Goal: Information Seeking & Learning: Find specific page/section

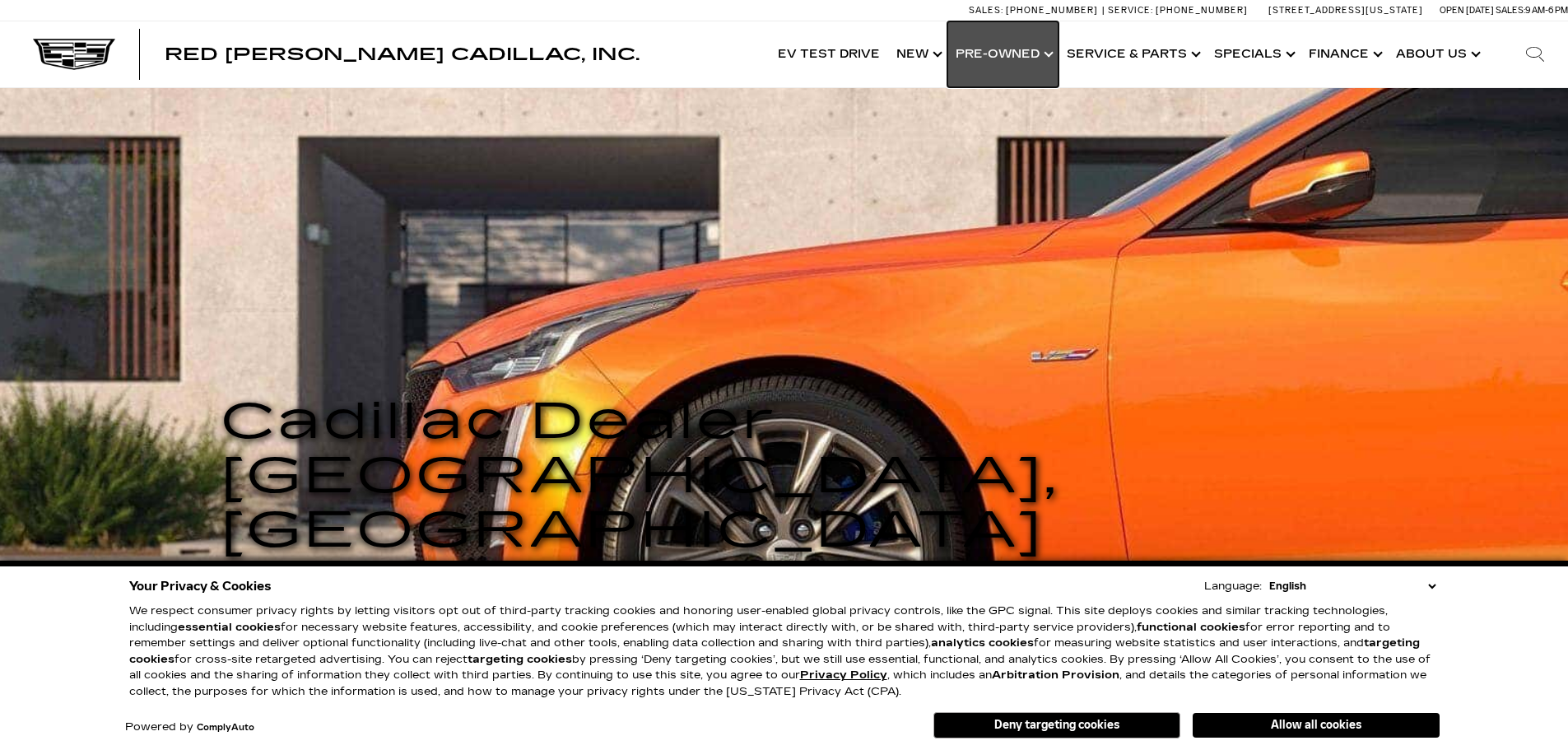
click at [994, 45] on link "Show Pre-Owned" at bounding box center [1003, 54] width 112 height 66
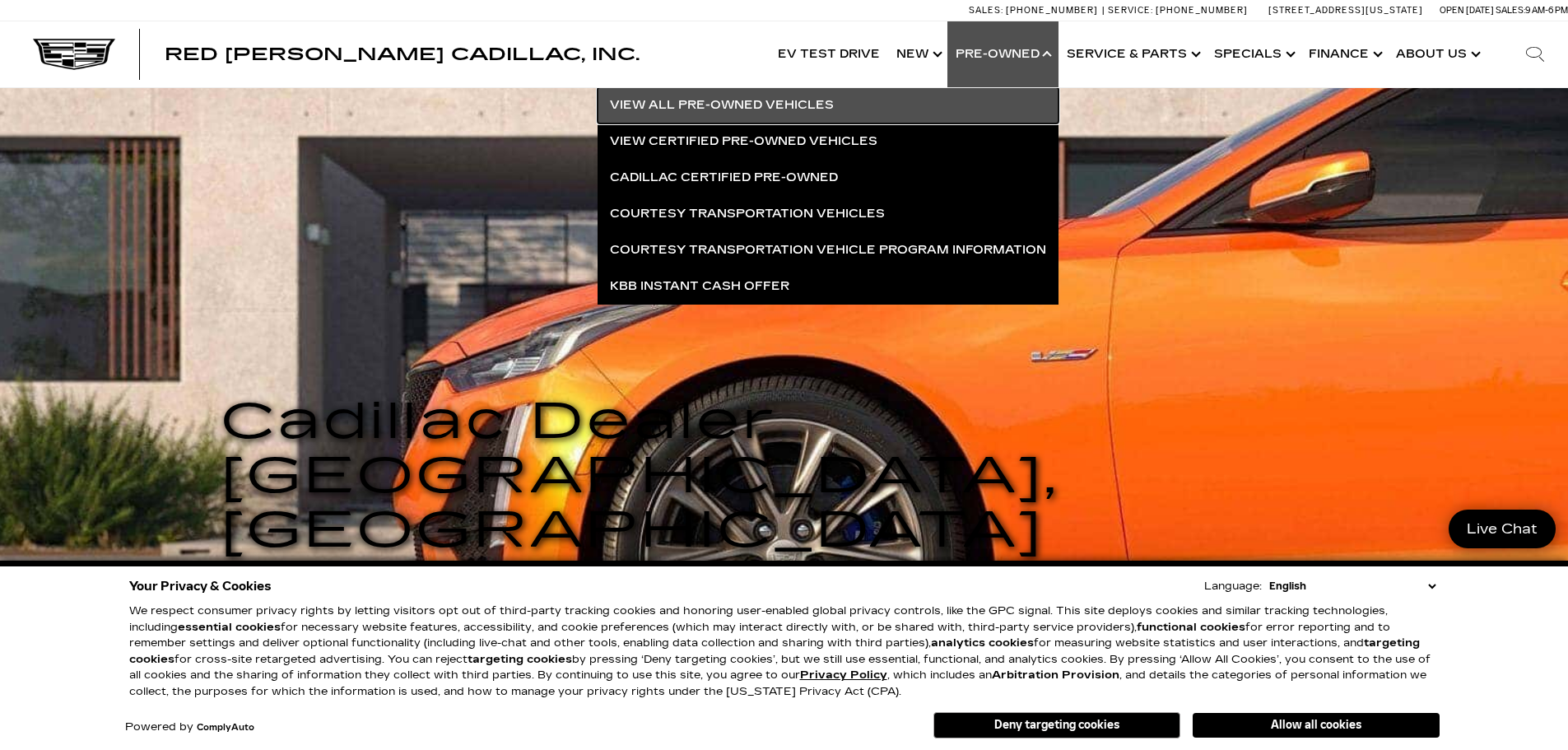
click at [732, 103] on link "View All Pre-Owned Vehicles" at bounding box center [828, 105] width 461 height 36
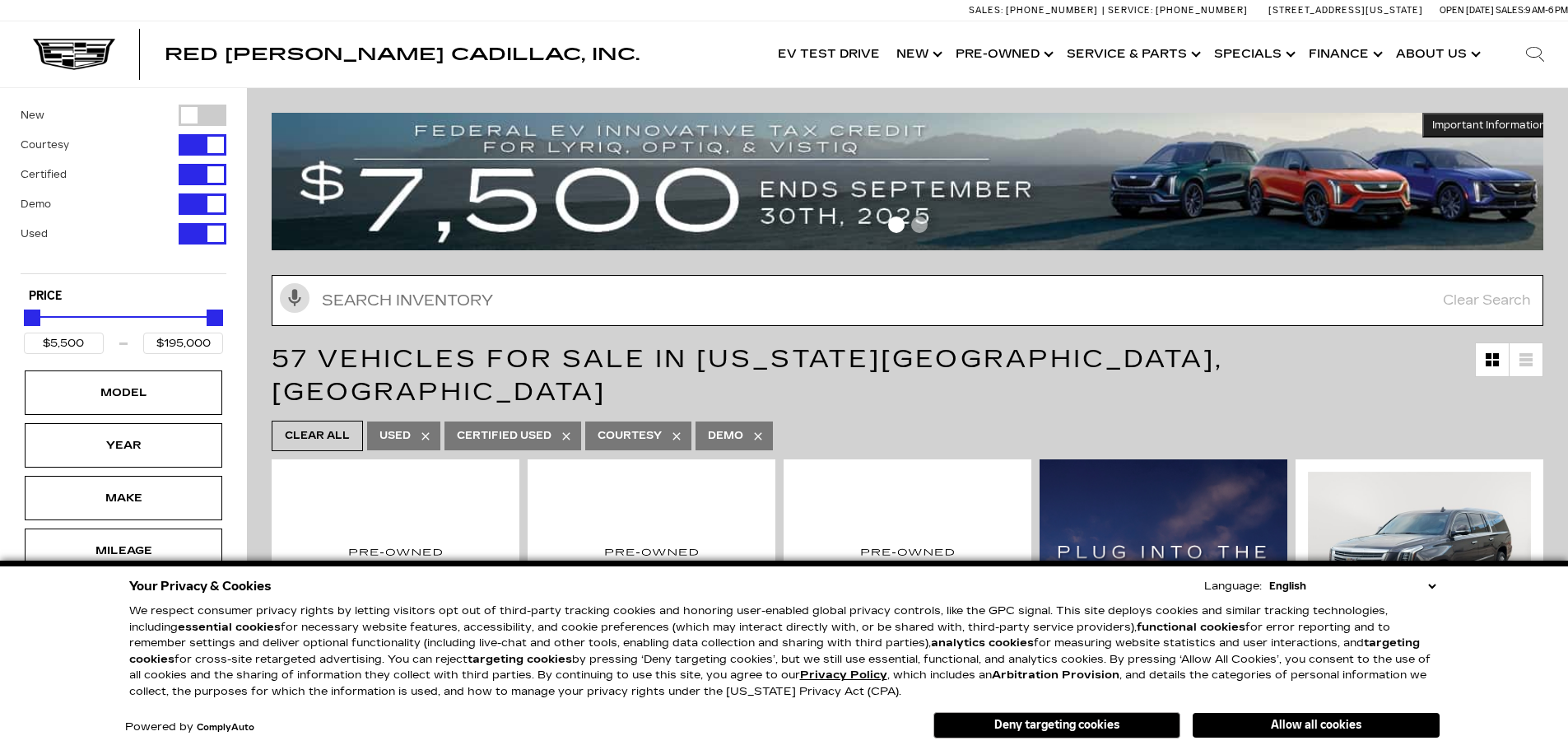
click at [578, 309] on input "text" at bounding box center [908, 300] width 1272 height 51
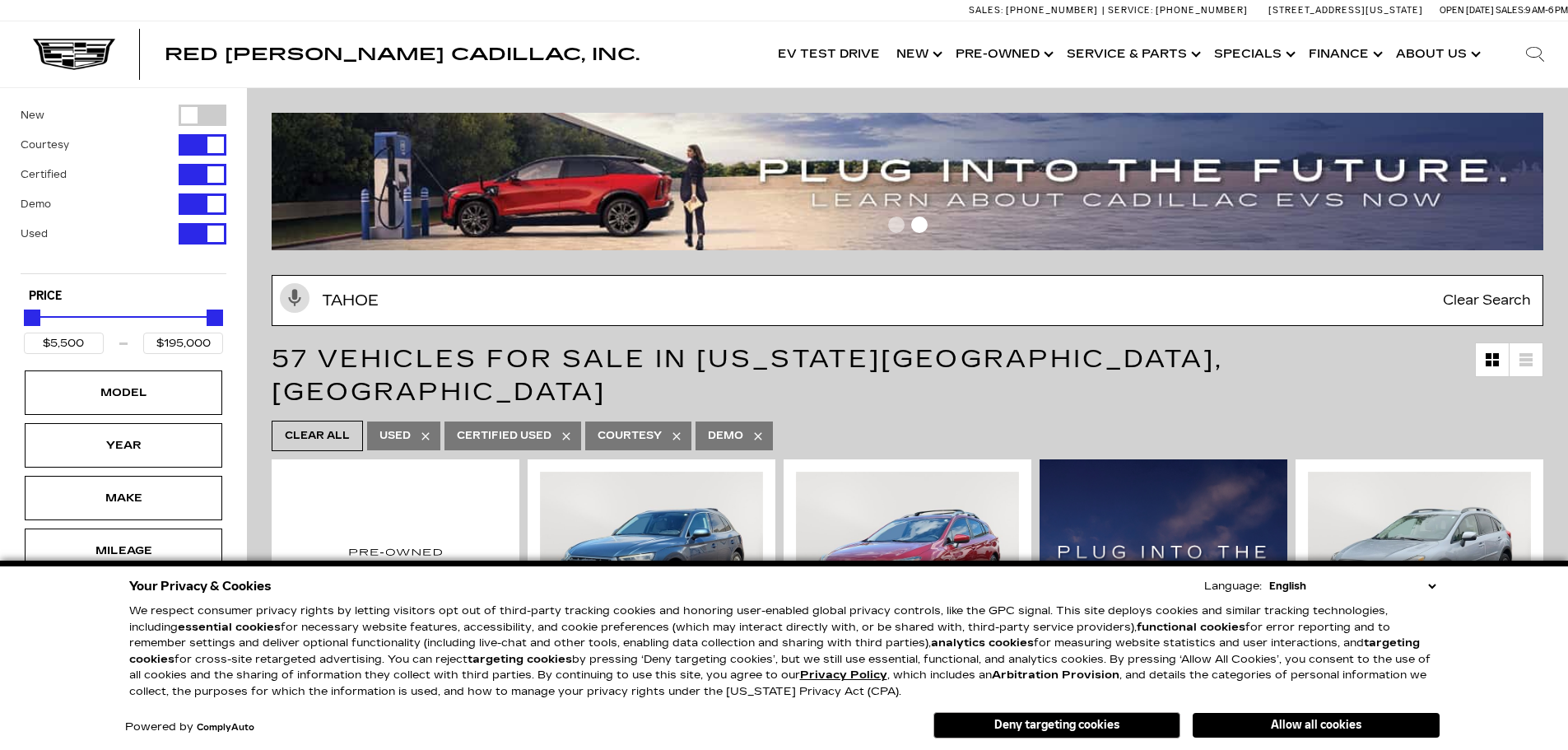
type input "tahoe"
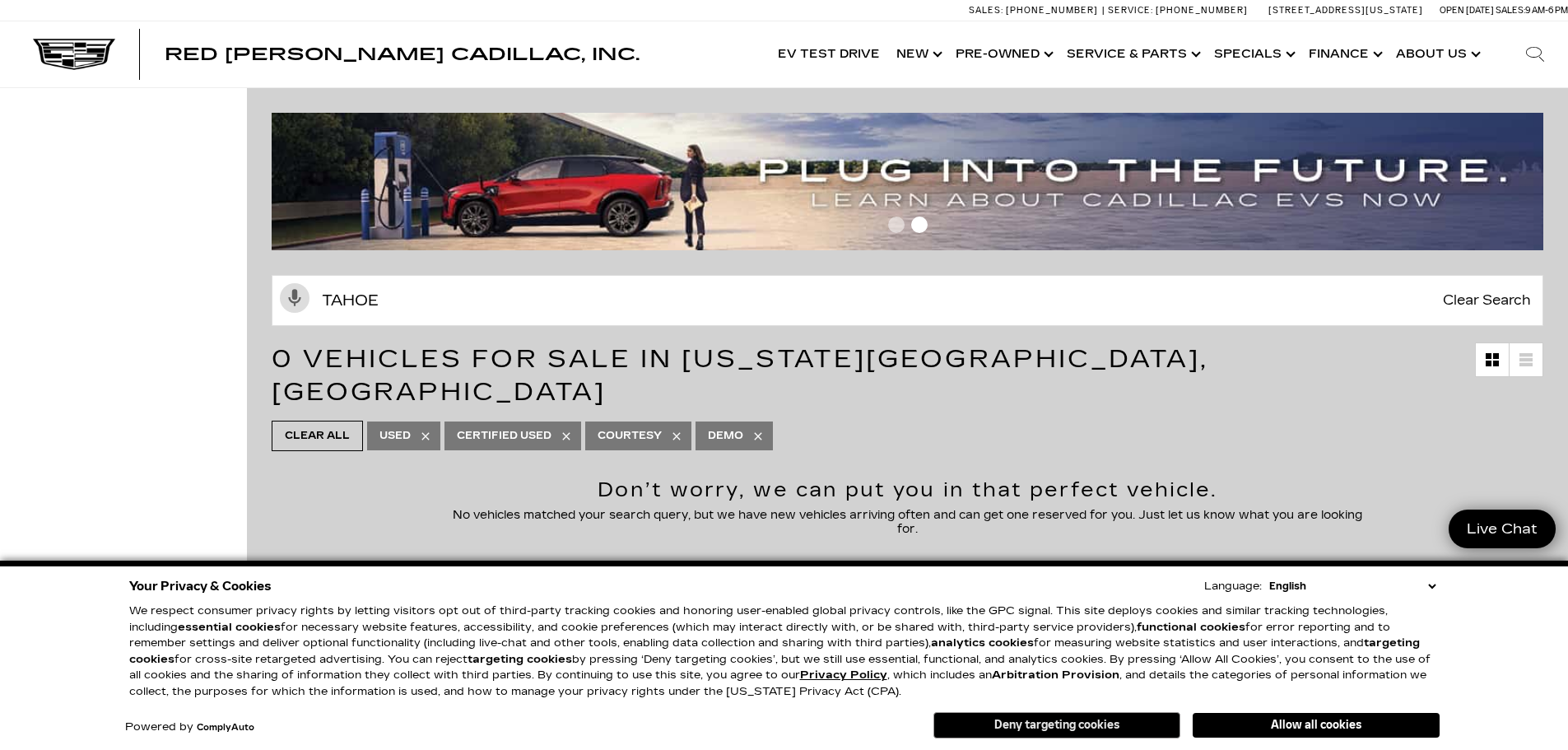
click at [1077, 719] on button "Deny targeting cookies" at bounding box center [1056, 725] width 246 height 26
